Goal: Check status: Check status

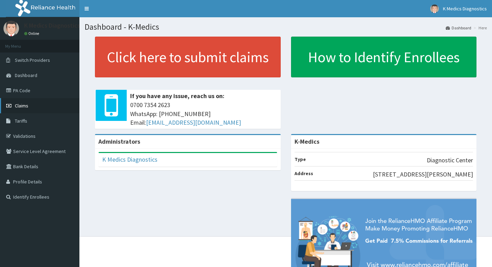
click at [21, 106] on span "Claims" at bounding box center [21, 106] width 13 height 6
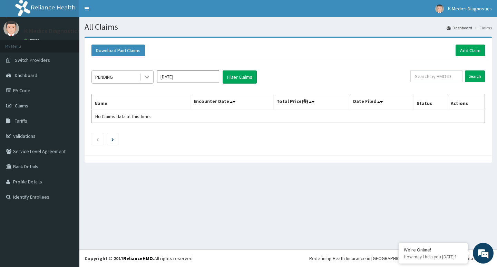
click at [145, 76] on icon at bounding box center [147, 77] width 7 height 7
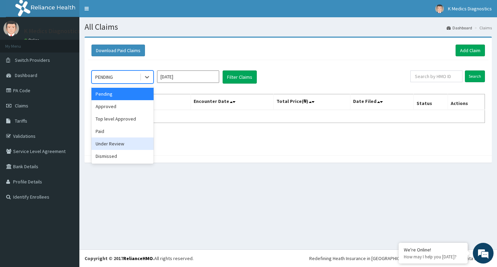
click at [115, 145] on div "Under Review" at bounding box center [123, 143] width 62 height 12
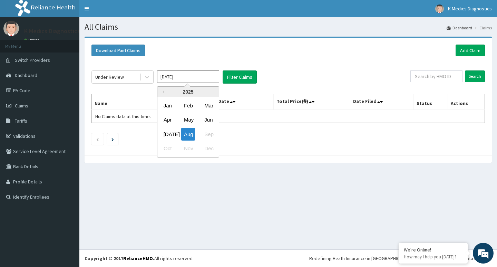
click at [197, 77] on input "Aug 2025" at bounding box center [188, 76] width 62 height 12
click at [208, 120] on div "Jun" at bounding box center [209, 120] width 14 height 13
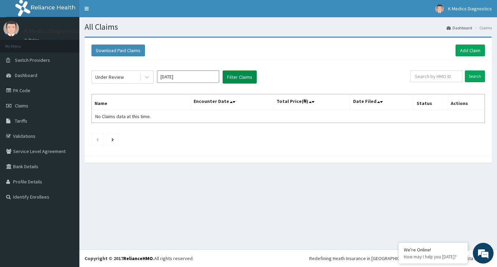
click at [242, 76] on button "Filter Claims" at bounding box center [240, 76] width 34 height 13
click at [145, 73] on div at bounding box center [147, 77] width 12 height 12
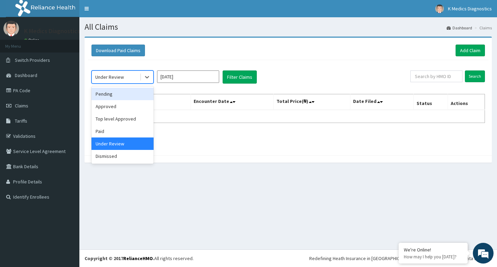
click at [117, 95] on div "Pending" at bounding box center [123, 94] width 62 height 12
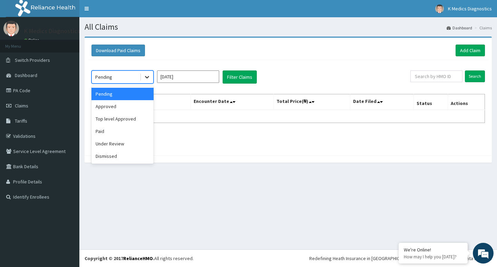
click at [144, 74] on div at bounding box center [147, 77] width 12 height 12
click at [121, 130] on div "Paid" at bounding box center [123, 131] width 62 height 12
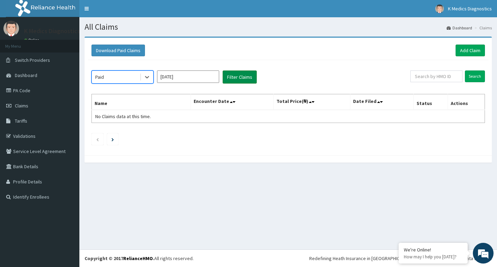
click at [236, 74] on button "Filter Claims" at bounding box center [240, 76] width 34 height 13
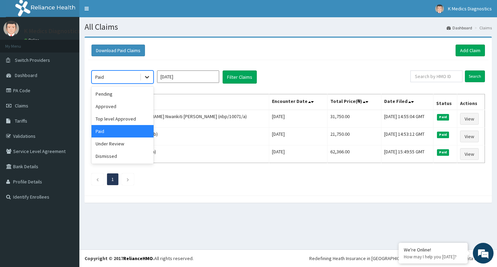
click at [150, 77] on icon at bounding box center [147, 77] width 7 height 7
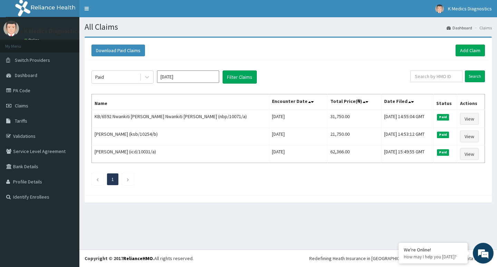
click at [335, 68] on div "Paid Jun 2025 Filter Claims Search Name Encounter Date Total Price(₦) Date File…" at bounding box center [288, 126] width 401 height 132
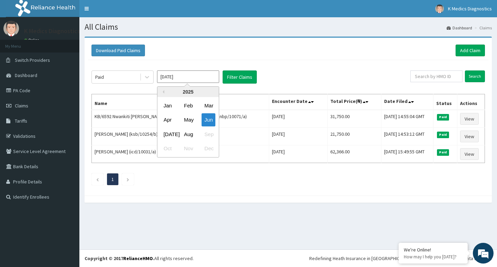
click at [184, 78] on input "Jun 2025" at bounding box center [188, 76] width 62 height 12
click at [172, 131] on div "Jul" at bounding box center [168, 134] width 14 height 13
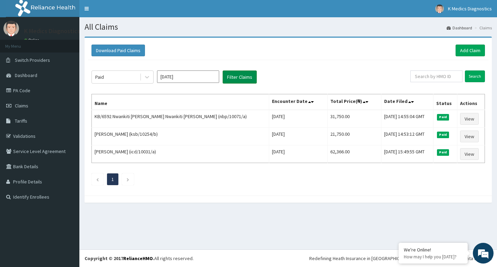
click at [237, 75] on button "Filter Claims" at bounding box center [240, 76] width 34 height 13
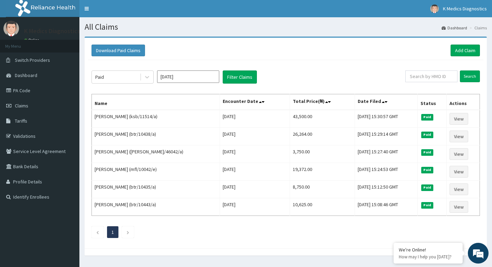
click at [186, 79] on input "Jul 2025" at bounding box center [188, 76] width 62 height 12
click at [187, 134] on div "Aug" at bounding box center [188, 134] width 14 height 13
click at [241, 75] on button "Filter Claims" at bounding box center [240, 76] width 34 height 13
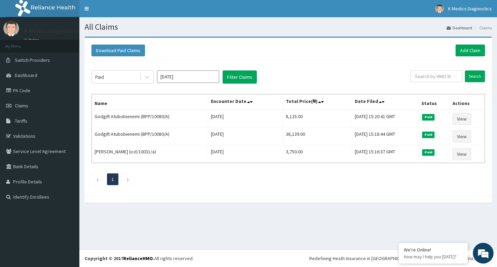
click at [199, 74] on input "Aug 2025" at bounding box center [188, 76] width 62 height 12
click at [168, 129] on div "Jul" at bounding box center [168, 134] width 14 height 13
click at [241, 76] on button "Filter Claims" at bounding box center [240, 76] width 34 height 13
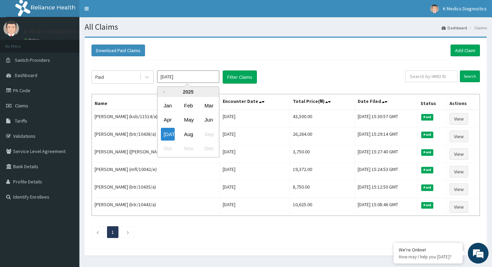
click at [203, 79] on input "Jul 2025" at bounding box center [188, 76] width 62 height 12
click at [211, 120] on div "Jun" at bounding box center [209, 120] width 14 height 13
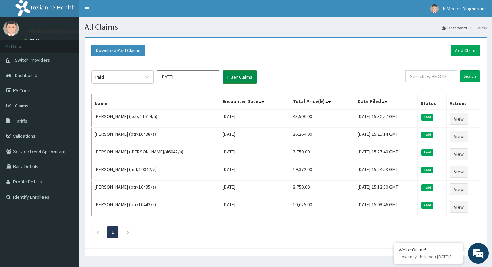
click at [240, 79] on button "Filter Claims" at bounding box center [240, 76] width 34 height 13
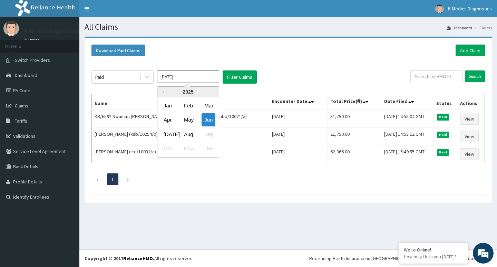
click at [206, 76] on input "Jun 2025" at bounding box center [188, 76] width 62 height 12
click at [168, 136] on div "Jul" at bounding box center [168, 134] width 14 height 13
type input "Jul 2025"
